Goal: Task Accomplishment & Management: Manage account settings

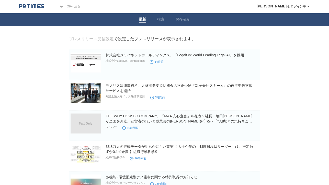
click at [39, 6] on img at bounding box center [31, 6] width 25 height 5
click at [103, 39] on link "プレスリリース受信設定" at bounding box center [91, 39] width 45 height 4
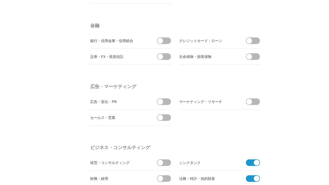
scroll to position [1405, 0]
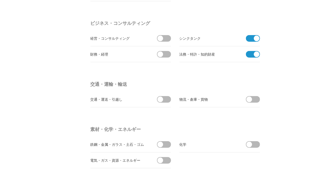
click at [248, 35] on span at bounding box center [251, 38] width 11 height 7
click at [0, 0] on input "checkbox" at bounding box center [0, 0] width 0 height 0
click at [249, 51] on span at bounding box center [251, 54] width 11 height 7
click at [0, 0] on input "checkbox" at bounding box center [0, 0] width 0 height 0
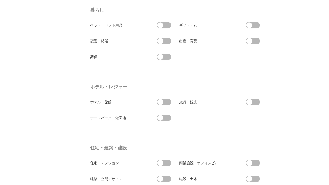
scroll to position [1073, 0]
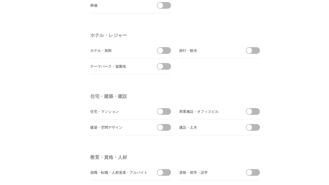
click at [253, 108] on span at bounding box center [254, 111] width 11 height 7
click at [0, 0] on input "checkbox" at bounding box center [0, 0] width 0 height 0
click at [166, 119] on li "建築・空間デザイン" at bounding box center [130, 127] width 81 height 16
click at [165, 124] on span at bounding box center [165, 127] width 11 height 7
click at [0, 0] on input "checkbox" at bounding box center [0, 0] width 0 height 0
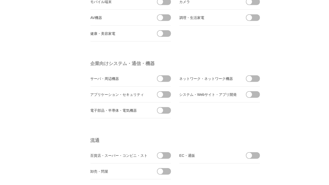
scroll to position [0, 0]
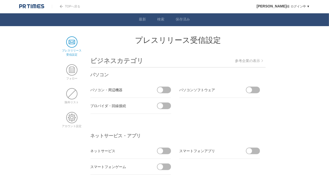
click at [65, 7] on link "TOPへ戻る" at bounding box center [66, 7] width 28 height 4
